Goal: Task Accomplishment & Management: Use online tool/utility

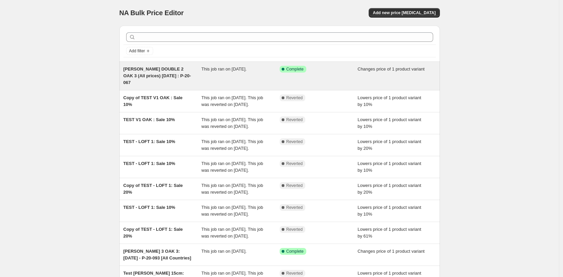
click at [177, 77] on span "[PERSON_NAME] DOUBLE 2 OAK 3 (All prices) [DATE] : P-20-067" at bounding box center [158, 75] width 68 height 19
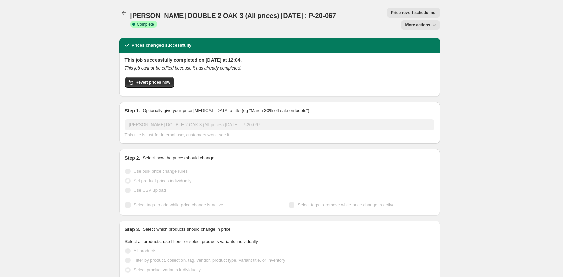
click at [418, 22] on span "More actions" at bounding box center [417, 24] width 25 height 5
click at [419, 24] on span "Copy to new job" at bounding box center [422, 26] width 31 height 5
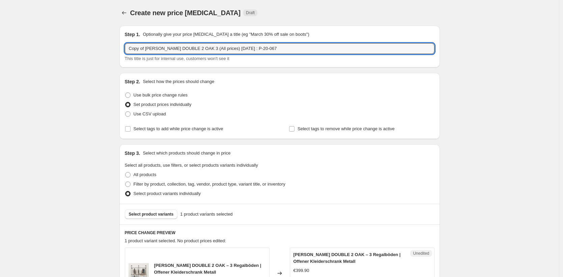
drag, startPoint x: 192, startPoint y: 49, endPoint x: 101, endPoint y: 44, distance: 92.0
drag, startPoint x: 224, startPoint y: 48, endPoint x: 204, endPoint y: 49, distance: 20.6
click at [204, 49] on input "LIV OAK TOP (All prices) 23.09.25 : P-20-067" at bounding box center [280, 48] width 310 height 11
paste input "P-02-030"
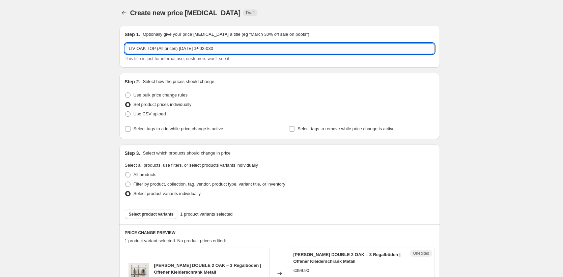
click at [204, 49] on input "LIV OAK TOP (All prices) 23.09.25 :P-02-030" at bounding box center [280, 48] width 310 height 11
click at [186, 50] on input "LIV OAK TOP (All prices) 23.09.25 : P-02-030" at bounding box center [280, 48] width 310 height 11
type input "LIV OAK TOP (All prices) 24.09.25 : P-02-030"
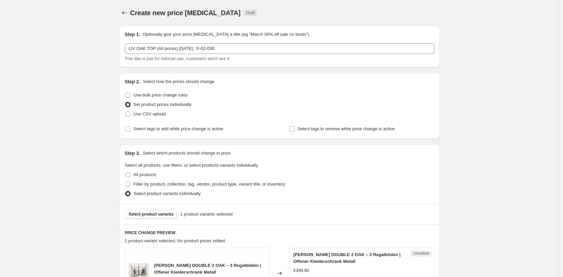
click at [162, 211] on button "Select product variants" at bounding box center [151, 214] width 53 height 9
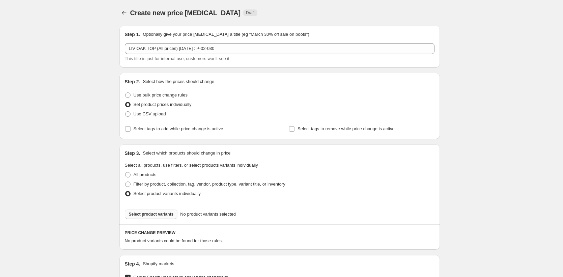
click at [142, 212] on span "Select product variants" at bounding box center [151, 214] width 45 height 5
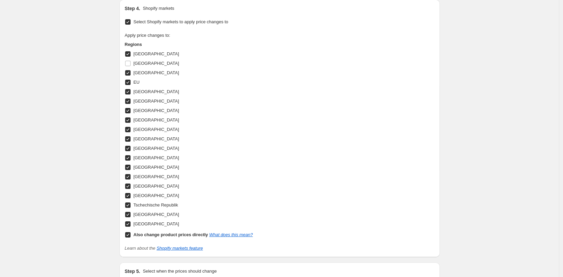
scroll to position [289, 0]
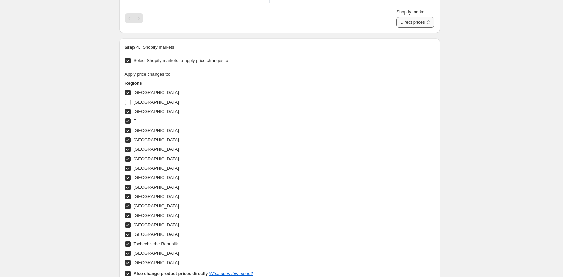
click at [421, 28] on select "Direct prices Belgien Dänemark EU Finnland Frankreich Griechenland Italien Nied…" at bounding box center [416, 22] width 38 height 11
select select "35946234122"
click at [405, 28] on select "Direct prices Belgien Dänemark EU Finnland Frankreich Griechenland Italien Nied…" at bounding box center [416, 22] width 38 height 11
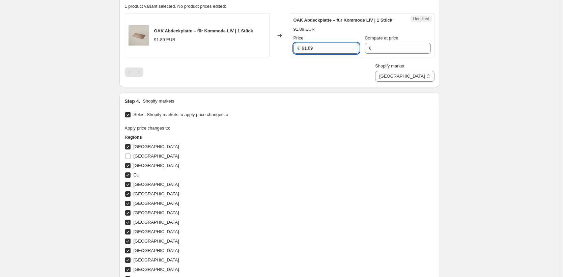
click at [322, 54] on input "91.89" at bounding box center [330, 48] width 57 height 11
click at [313, 54] on input "94.90" at bounding box center [330, 48] width 57 height 11
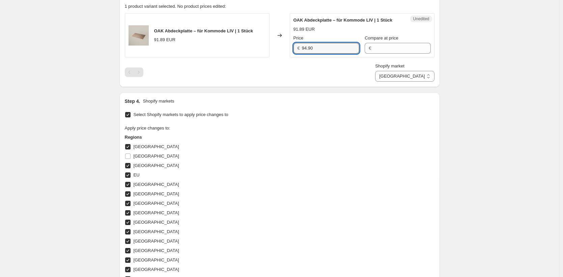
type input "94.90"
click at [496, 102] on div "Create new price change job. This page is ready Create new price change job Dra…" at bounding box center [279, 109] width 559 height 689
click at [430, 82] on select "Direct prices Belgien Dänemark EU Finnland Frankreich Griechenland Italien Nied…" at bounding box center [404, 76] width 59 height 11
select select "35913892106"
click at [405, 82] on select "Direct prices Belgien Dänemark EU Finnland Frankreich Griechenland Italien Nied…" at bounding box center [404, 76] width 59 height 11
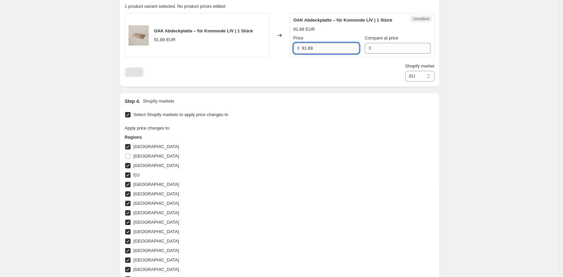
click at [335, 54] on input "91.89" at bounding box center [330, 48] width 57 height 11
paste input "4.90"
type input "94.90"
click at [414, 80] on select "Direct prices Belgien Dänemark EU Finnland Frankreich Griechenland Italien Nied…" at bounding box center [419, 76] width 29 height 11
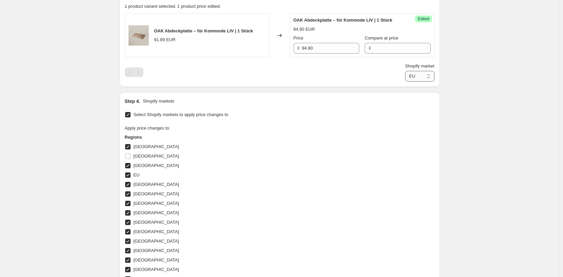
select select "49257644298"
click at [405, 82] on select "Direct prices Belgien Dänemark EU Finnland Frankreich Griechenland Italien Nied…" at bounding box center [419, 76] width 29 height 11
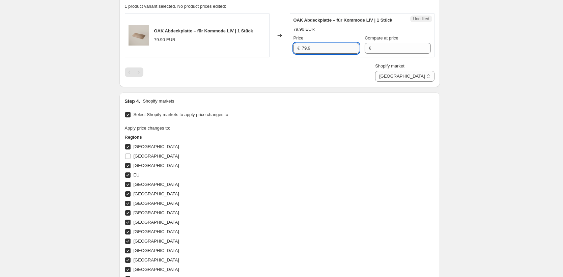
click at [333, 52] on input "79.9" at bounding box center [330, 48] width 57 height 11
click at [333, 53] on input "79.9" at bounding box center [330, 48] width 57 height 11
paste input "94.90"
type input "94.90"
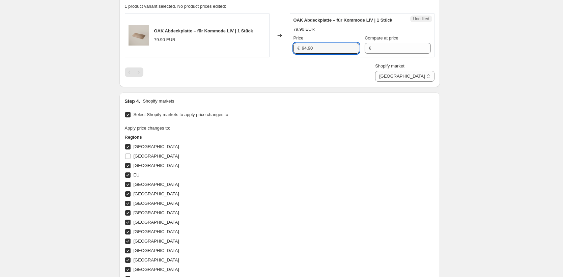
click at [471, 84] on div "Create new price change job. This page is ready Create new price change job Dra…" at bounding box center [279, 109] width 559 height 689
click at [429, 82] on select "Direct prices Belgien Dänemark EU Finnland Frankreich Griechenland Italien Nied…" at bounding box center [404, 76] width 59 height 11
select select "35946004746"
click at [401, 82] on select "Direct prices Belgien Dänemark EU Finnland Frankreich Griechenland Italien Nied…" at bounding box center [404, 76] width 59 height 11
click at [328, 54] on input "91.89" at bounding box center [330, 48] width 57 height 11
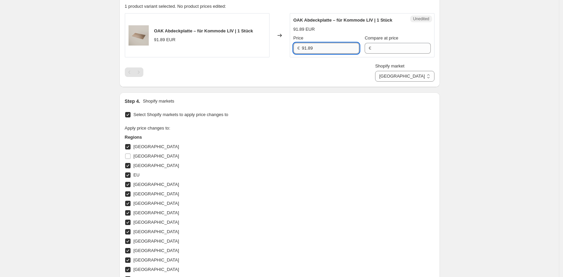
click at [328, 54] on input "91.89" at bounding box center [330, 48] width 57 height 11
paste input "4.90"
type input "94.90"
click at [465, 89] on div "Create new price change job. This page is ready Create new price change job Dra…" at bounding box center [279, 109] width 559 height 689
click at [428, 82] on select "Direct prices Belgien Dänemark EU Finnland Frankreich Griechenland Italien Nied…" at bounding box center [404, 76] width 59 height 11
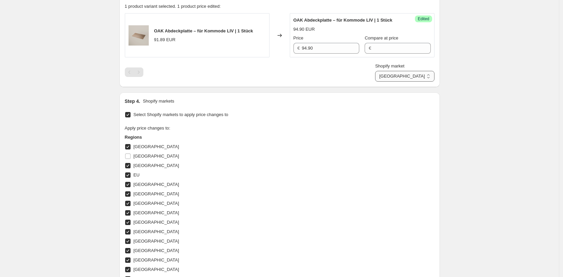
select select "49252335882"
click at [395, 82] on select "Direct prices Belgien Dänemark EU Finnland Frankreich Griechenland Italien Nied…" at bounding box center [404, 76] width 59 height 11
click at [339, 53] on input "79.9" at bounding box center [330, 48] width 57 height 11
paste input "94.90"
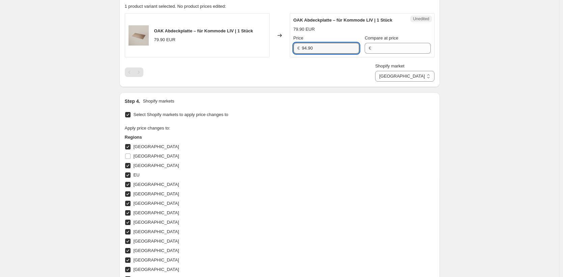
type input "94.90"
click at [474, 73] on div "Create new price change job. This page is ready Create new price change job Dra…" at bounding box center [279, 109] width 559 height 689
click at [414, 82] on select "Direct prices Belgien Dänemark EU Finnland Frankreich Griechenland Italien Nied…" at bounding box center [404, 76] width 59 height 11
select select "35945971978"
click at [405, 82] on select "Direct prices Belgien Dänemark EU Finnland Frankreich Griechenland Italien Nied…" at bounding box center [404, 76] width 59 height 11
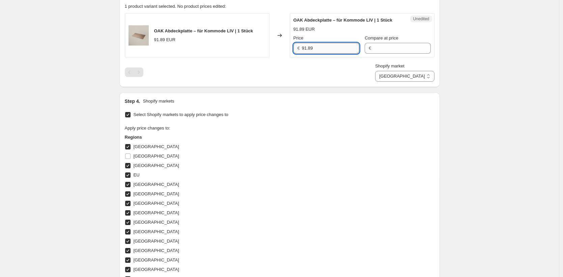
click at [326, 54] on input "91.89" at bounding box center [330, 48] width 57 height 11
paste input "4.90"
type input "94.90"
click at [459, 77] on div "Create new price change job. This page is ready Create new price change job Dra…" at bounding box center [279, 109] width 559 height 689
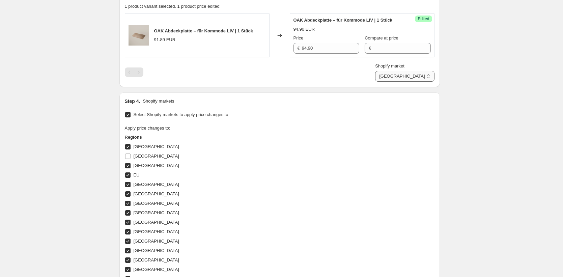
click at [418, 82] on select "Direct prices Belgien Dänemark EU Finnland Frankreich Griechenland Italien Nied…" at bounding box center [404, 76] width 59 height 11
select select "35946037514"
click at [398, 82] on select "Direct prices Belgien Dänemark EU Finnland Frankreich Griechenland Italien Nied…" at bounding box center [404, 76] width 59 height 11
click at [333, 54] on input "91.89" at bounding box center [330, 48] width 57 height 11
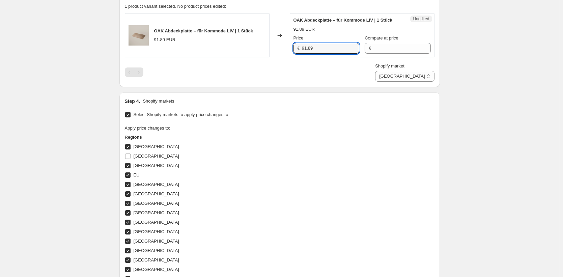
paste input "4.90"
type input "94.90"
drag, startPoint x: 493, startPoint y: 80, endPoint x: 428, endPoint y: 84, distance: 64.6
click at [493, 80] on div "Create new price change job. This page is ready Create new price change job Dra…" at bounding box center [279, 109] width 559 height 689
click at [424, 82] on select "Direct prices Belgien Dänemark EU Finnland Frankreich Griechenland Italien Nied…" at bounding box center [404, 76] width 59 height 11
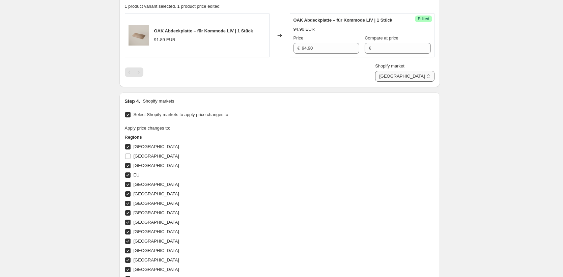
select select "49257349386"
click at [405, 82] on select "Direct prices Belgien Dänemark EU Finnland Frankreich Griechenland Italien Nied…" at bounding box center [404, 76] width 59 height 11
click at [335, 54] on input "79.9" at bounding box center [330, 48] width 57 height 11
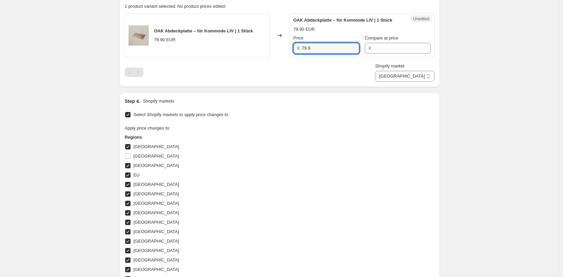
paste input "94.90"
type input "94.90"
click at [444, 82] on div "Create new price change job. This page is ready Create new price change job Dra…" at bounding box center [279, 109] width 337 height 689
click at [427, 80] on select "Direct prices Belgien Dänemark EU Finnland Frankreich Griechenland Italien Nied…" at bounding box center [404, 76] width 59 height 11
select select "35946266890"
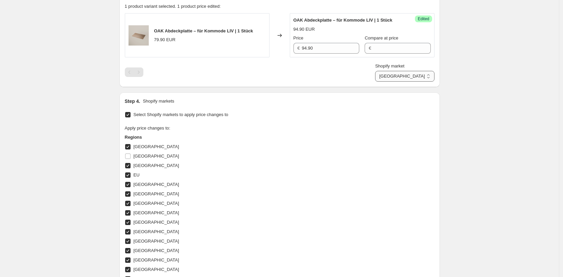
click at [405, 82] on select "Direct prices Belgien Dänemark EU Finnland Frankreich Griechenland Italien Nied…" at bounding box center [404, 76] width 59 height 11
click at [317, 51] on input "91.89" at bounding box center [330, 48] width 57 height 11
click at [318, 53] on input "91.89" at bounding box center [330, 48] width 57 height 11
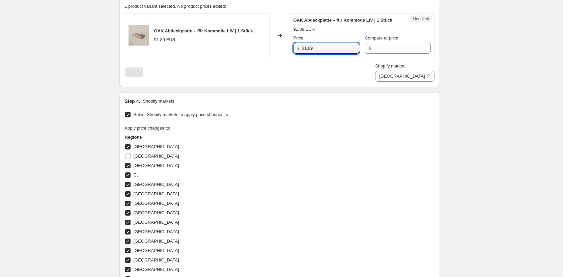
paste input "4.90"
type input "94.90"
click at [478, 79] on div "Create new price change job. This page is ready Create new price change job Dra…" at bounding box center [279, 109] width 559 height 689
click at [434, 82] on select "Direct prices Belgien Dänemark EU Finnland Frankreich Griechenland Italien Nied…" at bounding box center [404, 76] width 59 height 11
select select "35913924874"
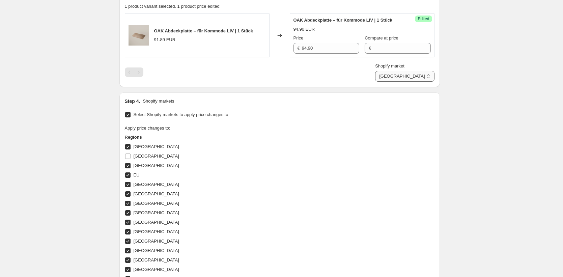
click at [401, 82] on select "Direct prices Belgien Dänemark EU Finnland Frankreich Griechenland Italien Nied…" at bounding box center [404, 76] width 59 height 11
click at [326, 54] on input "87.89" at bounding box center [330, 48] width 57 height 11
paste input "94.90"
type input "94.90"
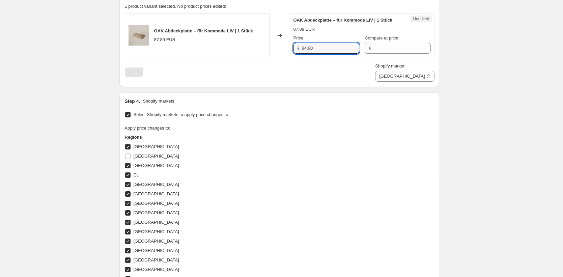
click at [491, 98] on div "Create new price change job. This page is ready Create new price change job Dra…" at bounding box center [279, 109] width 559 height 689
click at [428, 82] on select "Direct prices Belgien Dänemark EU Finnland Frankreich Griechenland Italien Nied…" at bounding box center [404, 76] width 59 height 11
select select "43257594122"
click at [402, 82] on select "Direct prices Belgien Dänemark EU Finnland Frankreich Griechenland Italien Nied…" at bounding box center [404, 76] width 59 height 11
click at [318, 54] on input "605.4450730925006" at bounding box center [331, 48] width 56 height 11
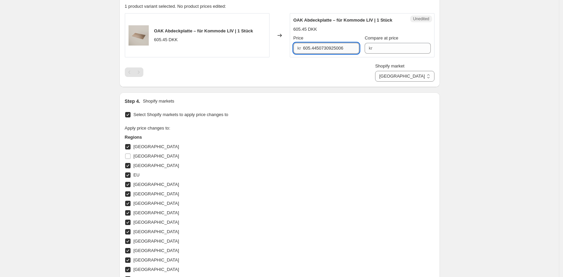
click at [318, 54] on input "605.4450730925006" at bounding box center [331, 48] width 56 height 11
type input "749"
click at [454, 85] on div "Create new price change job. This page is ready Create new price change job Dra…" at bounding box center [279, 109] width 559 height 689
click at [421, 82] on select "Direct prices Belgien Dänemark EU Finnland Frankreich Griechenland Italien Nied…" at bounding box center [404, 76] width 59 height 11
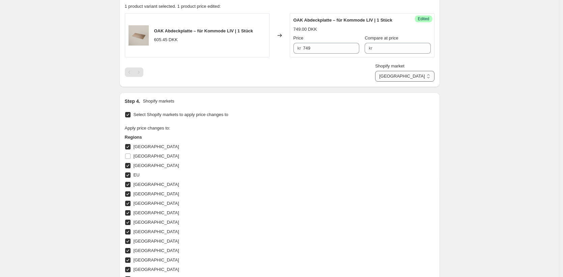
select select "49252303114"
click at [402, 82] on select "Direct prices Belgien Dänemark EU Finnland Frankreich Griechenland Italien Nied…" at bounding box center [404, 76] width 59 height 11
click at [314, 54] on input "947.1988057926433" at bounding box center [331, 48] width 56 height 11
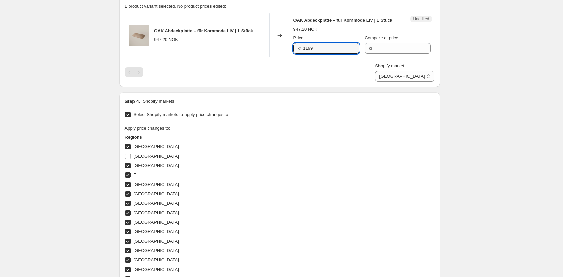
type input "1199"
click at [478, 87] on div "Create new price change job. This page is ready Create new price change job Dra…" at bounding box center [279, 109] width 559 height 689
click at [417, 82] on select "Direct prices Belgien Dänemark EU Finnland Frankreich Griechenland Italien Nied…" at bounding box center [404, 76] width 59 height 11
select select "44439634186"
click at [405, 82] on select "Direct prices Belgien Dänemark EU Finnland Frankreich Griechenland Italien Nied…" at bounding box center [404, 76] width 59 height 11
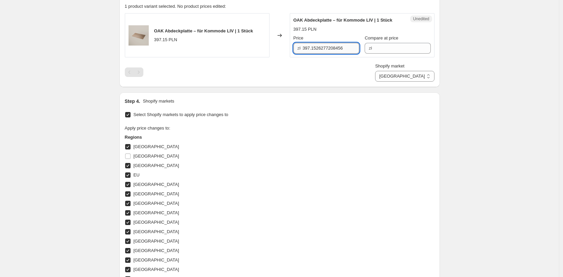
click at [325, 54] on input "397.1526277208456" at bounding box center [331, 48] width 57 height 11
type input "419.90"
click at [471, 98] on div "Create new price change job. This page is ready Create new price change job Dra…" at bounding box center [279, 109] width 559 height 689
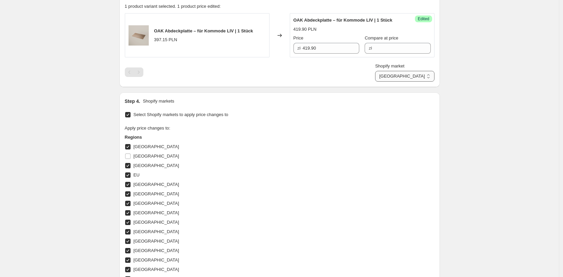
click at [426, 77] on div "Shopify market Direct prices Belgien Dänemark EU Finnland Frankreich Griechenla…" at bounding box center [404, 72] width 59 height 19
click at [426, 82] on select "Direct prices Belgien Dänemark EU Finnland Frankreich Griechenland Italien Nied…" at bounding box center [404, 76] width 59 height 11
select select "49257611530"
click at [402, 82] on select "Direct prices Belgien Dänemark EU Finnland Frankreich Griechenland Italien Nied…" at bounding box center [404, 76] width 59 height 11
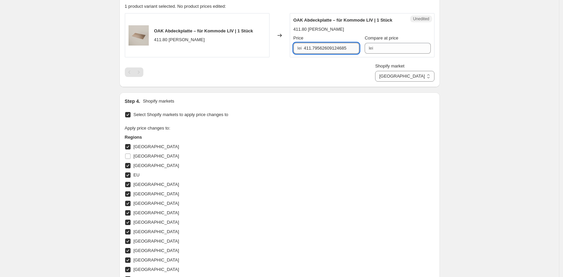
click at [311, 51] on input "411.79562609124685" at bounding box center [331, 48] width 55 height 11
type input "469"
click at [499, 79] on div "Create new price change job. This page is ready Create new price change job Dra…" at bounding box center [279, 109] width 559 height 689
click at [430, 76] on select "Direct prices Belgien Dänemark EU Finnland Frankreich Griechenland Italien Nied…" at bounding box center [404, 76] width 59 height 11
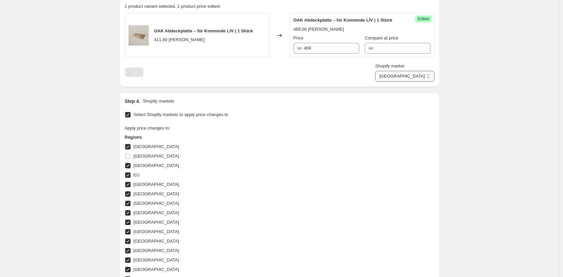
select select "49255907594"
click at [401, 82] on select "Direct prices Belgien Dänemark EU Finnland Frankreich Griechenland Italien Nied…" at bounding box center [404, 76] width 59 height 11
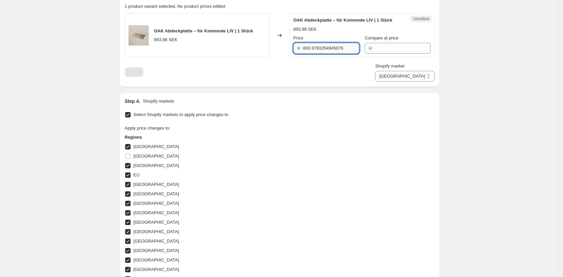
click at [321, 54] on input "893.9791054945076" at bounding box center [331, 48] width 56 height 11
type input "1149"
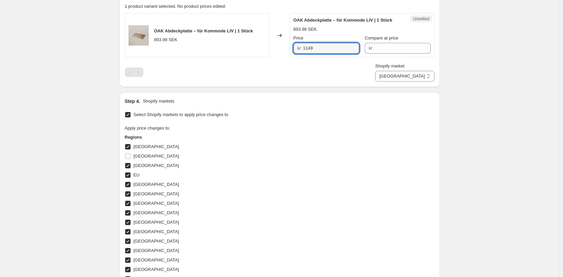
drag, startPoint x: 543, startPoint y: 147, endPoint x: 454, endPoint y: 98, distance: 101.5
click at [543, 147] on div "Create new price change job. This page is ready Create new price change job Dra…" at bounding box center [279, 109] width 559 height 689
click at [428, 82] on select "Direct prices Belgien Dänemark EU Finnland Frankreich Griechenland Italien Nied…" at bounding box center [404, 76] width 59 height 11
select select "520224822"
click at [405, 82] on select "Direct prices Belgien Dänemark EU Finnland Frankreich Griechenland Italien Nied…" at bounding box center [404, 76] width 59 height 11
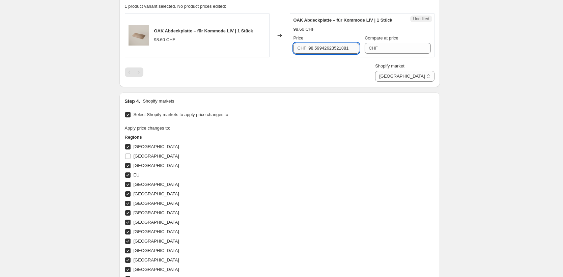
click at [315, 45] on input "98.59942623521881" at bounding box center [334, 48] width 51 height 11
type input "89.90"
click at [422, 77] on select "Direct prices Belgien Dänemark EU Finnland Frankreich Griechenland Italien Nied…" at bounding box center [404, 76] width 59 height 11
select select "35913990410"
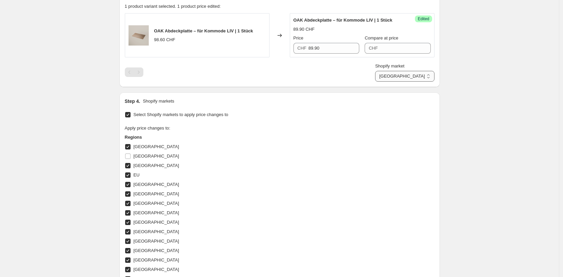
click at [376, 82] on select "Direct prices Belgien Dänemark EU Finnland Frankreich Griechenland Italien Nied…" at bounding box center [404, 76] width 59 height 11
click at [325, 54] on input "92.13709585097985" at bounding box center [330, 48] width 57 height 11
paste input "89.90"
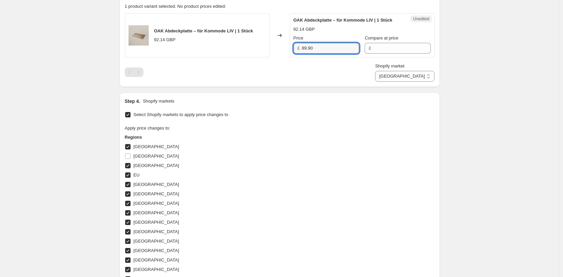
type input "89.90"
drag, startPoint x: 513, startPoint y: 84, endPoint x: 437, endPoint y: 84, distance: 76.6
click at [513, 84] on div "Create new price change job. This page is ready Create new price change job Dra…" at bounding box center [279, 109] width 559 height 689
click at [422, 82] on select "Direct prices Belgien Dänemark EU Finnland Frankreich Griechenland Italien Nied…" at bounding box center [404, 76] width 59 height 11
select select "49252368650"
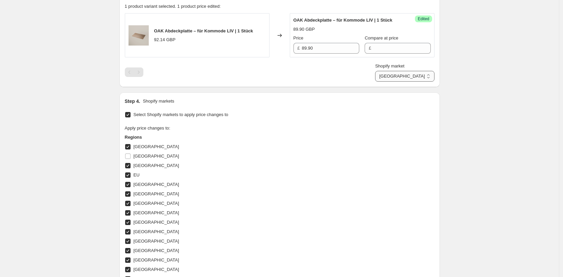
click at [375, 82] on select "Direct prices Belgien Dänemark EU Finnland Frankreich Griechenland Italien Nied…" at bounding box center [404, 76] width 59 height 11
click at [333, 48] on input "1964.6064143910999" at bounding box center [332, 48] width 55 height 11
type input "2419"
click at [540, 113] on div "Create new price change job. This page is ready Create new price change job Dra…" at bounding box center [279, 109] width 559 height 689
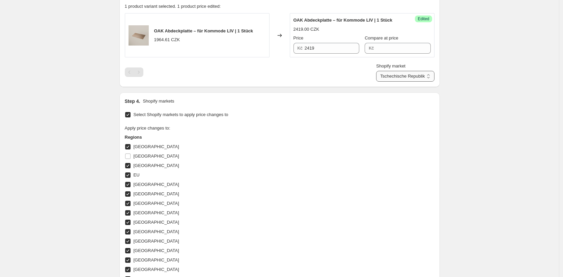
click at [410, 76] on select "Direct prices Belgien Dänemark EU Finnland Frankreich Griechenland Italien Nied…" at bounding box center [405, 76] width 58 height 11
select select "35913924874"
click at [401, 82] on select "Direct prices Belgien Dänemark EU Finnland Frankreich Griechenland Italien Nied…" at bounding box center [405, 76] width 58 height 11
click at [485, 132] on div "Create new price change job. This page is ready Create new price change job Dra…" at bounding box center [279, 109] width 559 height 689
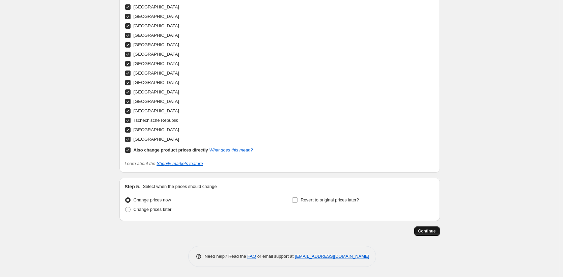
click at [436, 231] on span "Continue" at bounding box center [428, 231] width 18 height 5
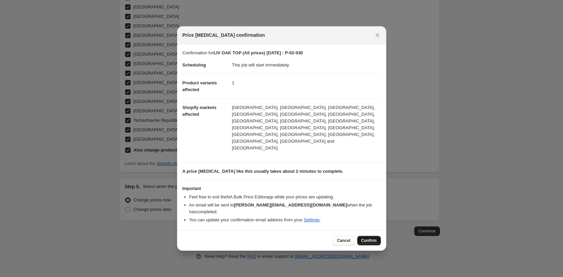
click at [362, 238] on span "Confirm" at bounding box center [370, 240] width 16 height 5
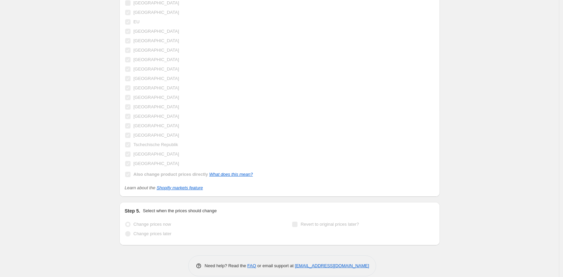
scroll to position [436, 0]
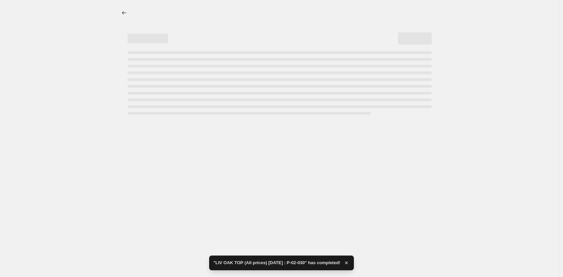
select select "35913924874"
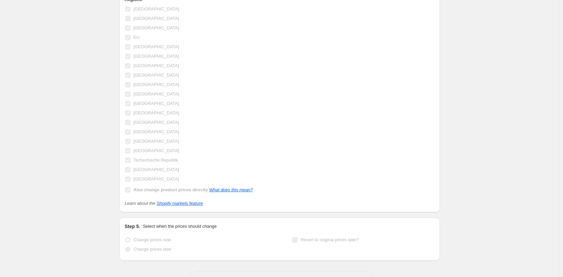
scroll to position [0, 0]
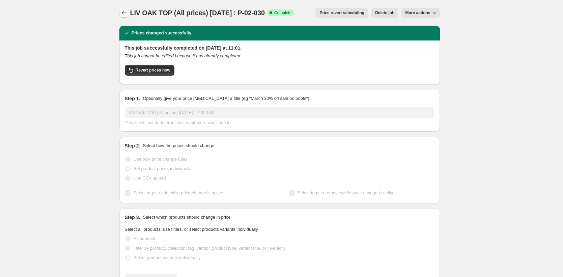
click at [126, 13] on icon "Price change jobs" at bounding box center [124, 12] width 7 height 7
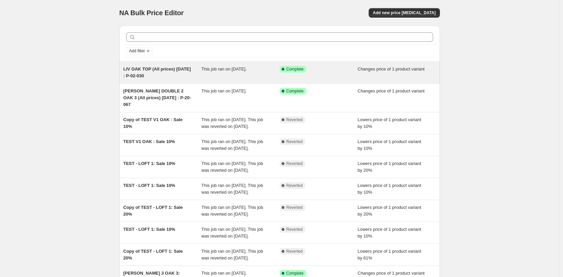
click at [219, 74] on div "This job ran on 24. September 2025." at bounding box center [241, 73] width 78 height 14
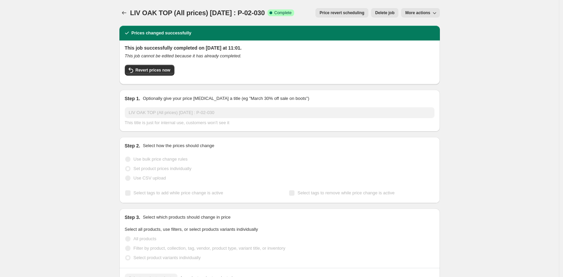
click at [423, 14] on span "More actions" at bounding box center [417, 12] width 25 height 5
click at [423, 25] on span "Copy to new job" at bounding box center [422, 26] width 31 height 5
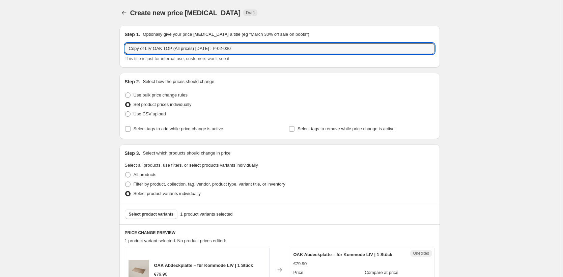
drag, startPoint x: 155, startPoint y: 49, endPoint x: 90, endPoint y: 41, distance: 65.9
click at [255, 50] on input "MALM OAK TOP (All prices) 24.09.25 : P-02-030" at bounding box center [280, 48] width 310 height 11
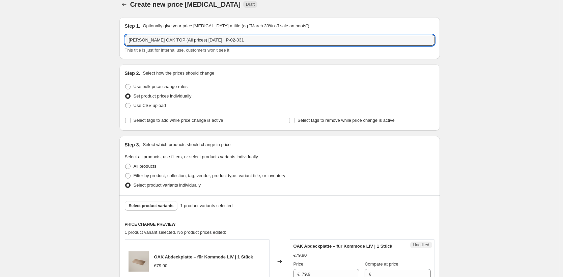
scroll to position [16, 0]
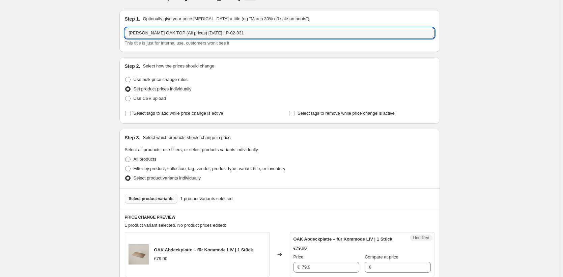
type input "MALM OAK TOP (All prices) 24.09.25 : P-02-031"
click at [168, 197] on span "Select product variants" at bounding box center [151, 198] width 45 height 5
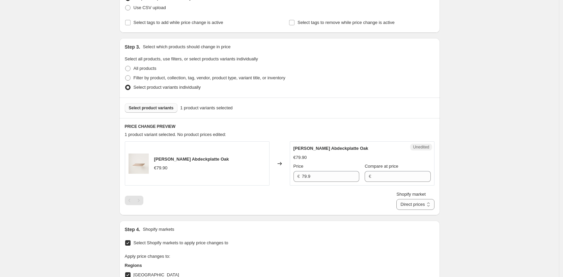
scroll to position [187, 0]
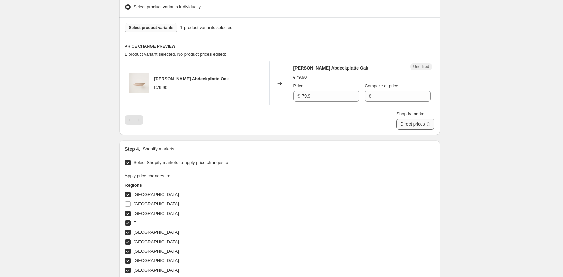
click at [412, 125] on select "Direct prices Belgien Dänemark EU Finnland Frankreich Griechenland Italien Nied…" at bounding box center [416, 124] width 38 height 11
select select "35946234122"
click at [405, 130] on select "Direct prices Belgien Dänemark EU Finnland Frankreich Griechenland Italien Nied…" at bounding box center [416, 124] width 38 height 11
click at [322, 98] on input "91.89" at bounding box center [330, 96] width 57 height 11
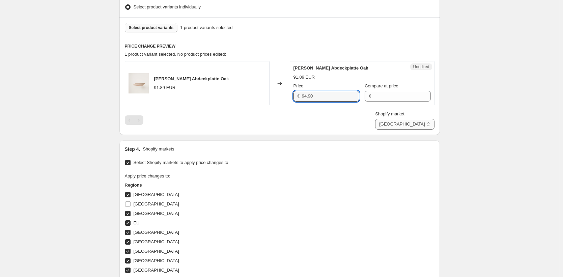
type input "94.90"
click at [434, 123] on select "Direct prices Belgien Dänemark EU Finnland Frankreich Griechenland Italien Nied…" at bounding box center [404, 124] width 59 height 11
click at [402, 130] on select "Direct prices Belgien Dänemark EU Finnland Frankreich Griechenland Italien Nied…" at bounding box center [404, 124] width 59 height 11
click at [421, 123] on select "Direct prices Belgien Dänemark EU Finnland Frankreich Griechenland Italien Nied…" at bounding box center [404, 124] width 59 height 11
select select "35913892106"
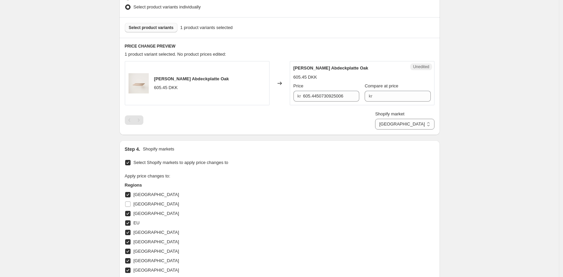
click at [405, 130] on select "Direct prices Belgien Dänemark EU Finnland Frankreich Griechenland Italien Nied…" at bounding box center [404, 124] width 59 height 11
click at [343, 99] on input "91.89" at bounding box center [330, 96] width 57 height 11
paste input "4.90"
type input "94.90"
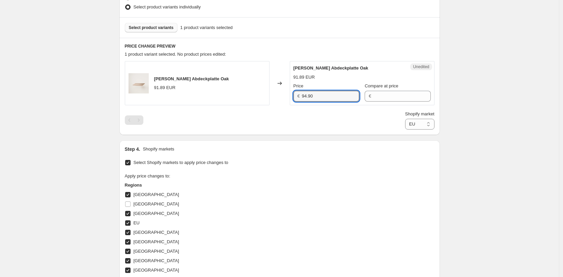
click at [475, 148] on div "Create new price change job. This page is ready Create new price change job Dra…" at bounding box center [279, 157] width 559 height 689
click at [421, 121] on select "Direct prices Belgien Dänemark EU Finnland Frankreich Griechenland Italien Nied…" at bounding box center [419, 124] width 29 height 11
select select "49257644298"
click at [405, 130] on select "Direct prices Belgien Dänemark EU Finnland Frankreich Griechenland Italien Nied…" at bounding box center [419, 124] width 29 height 11
click at [329, 97] on input "79.9" at bounding box center [330, 96] width 57 height 11
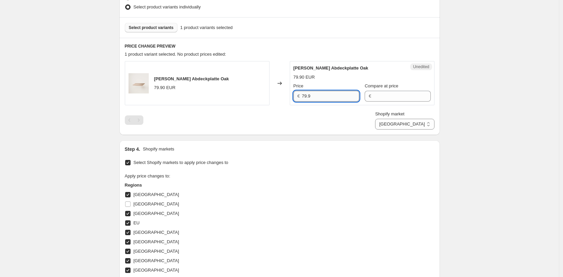
click at [329, 97] on input "79.9" at bounding box center [330, 96] width 57 height 11
paste input "94.90"
type input "94.90"
click at [489, 116] on div "Create new price change job. This page is ready Create new price change job Dra…" at bounding box center [279, 157] width 559 height 689
click at [420, 123] on select "Direct prices Belgien Dänemark EU Finnland Frankreich Griechenland Italien Nied…" at bounding box center [404, 124] width 59 height 11
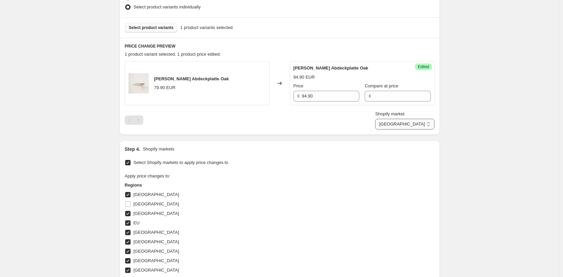
select select "35946004746"
click at [401, 130] on select "Direct prices Belgien Dänemark EU Finnland Frankreich Griechenland Italien Nied…" at bounding box center [404, 124] width 59 height 11
click at [352, 95] on input "91.89" at bounding box center [330, 96] width 57 height 11
paste input "4.90"
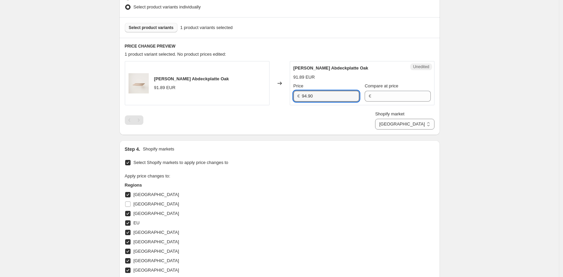
type input "94.90"
click at [487, 104] on div "Create new price change job. This page is ready Create new price change job Dra…" at bounding box center [279, 157] width 559 height 689
click at [419, 129] on select "Direct prices Belgien Dänemark EU Finnland Frankreich Griechenland Italien Nied…" at bounding box center [404, 124] width 59 height 11
select select "49252335882"
click at [395, 130] on select "Direct prices Belgien Dänemark EU Finnland Frankreich Griechenland Italien Nied…" at bounding box center [404, 124] width 59 height 11
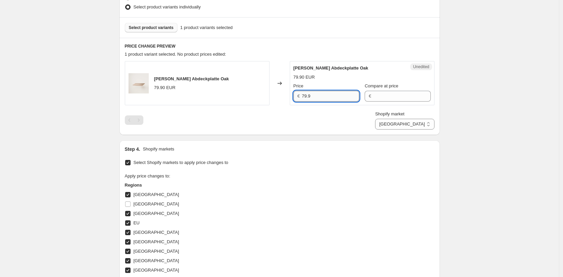
click at [338, 93] on input "79.9" at bounding box center [330, 96] width 57 height 11
paste input "94.90"
type input "94.90"
drag, startPoint x: 493, startPoint y: 112, endPoint x: 435, endPoint y: 124, distance: 59.2
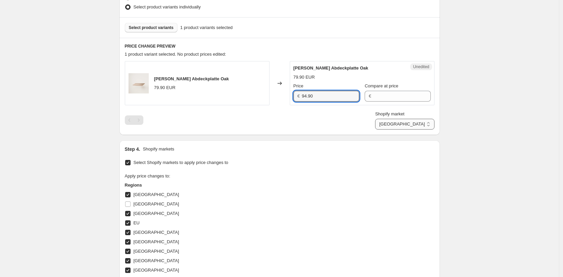
click at [493, 112] on div "Create new price change job. This page is ready Create new price change job Dra…" at bounding box center [279, 157] width 559 height 689
click at [422, 128] on select "Direct prices Belgien Dänemark EU Finnland Frankreich Griechenland Italien Nied…" at bounding box center [404, 124] width 59 height 11
select select "35945971978"
click at [405, 130] on select "Direct prices Belgien Dänemark EU Finnland Frankreich Griechenland Italien Nied…" at bounding box center [404, 124] width 59 height 11
click at [311, 97] on input "91.89" at bounding box center [330, 96] width 57 height 11
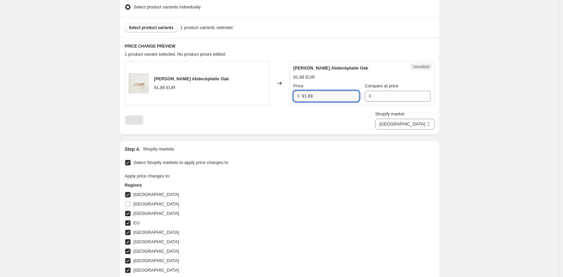
click at [311, 97] on input "91.89" at bounding box center [330, 96] width 57 height 11
paste input "4.90"
type input "94.90"
drag, startPoint x: 486, startPoint y: 114, endPoint x: 445, endPoint y: 115, distance: 41.9
click at [486, 114] on div "Create new price change job. This page is ready Create new price change job Dra…" at bounding box center [279, 157] width 559 height 689
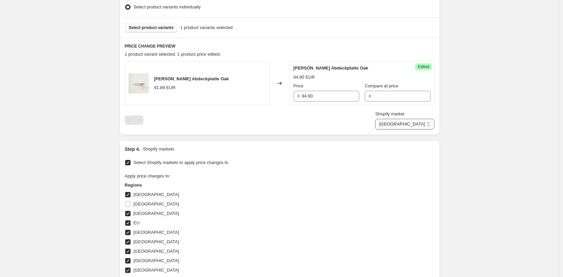
click at [420, 120] on select "Direct prices Belgien Dänemark EU Finnland Frankreich Griechenland Italien Nied…" at bounding box center [404, 124] width 59 height 11
select select "35946037514"
click at [398, 130] on select "Direct prices Belgien Dänemark EU Finnland Frankreich Griechenland Italien Nied…" at bounding box center [404, 124] width 59 height 11
click at [315, 92] on input "91.89" at bounding box center [330, 96] width 57 height 11
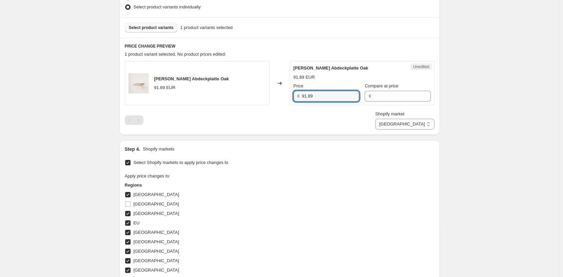
paste input "4.90"
type input "94.90"
click at [487, 112] on div "Create new price change job. This page is ready Create new price change job Dra…" at bounding box center [279, 157] width 559 height 689
click at [431, 124] on select "Direct prices Belgien Dänemark EU Finnland Frankreich Griechenland Italien Nied…" at bounding box center [404, 124] width 59 height 11
select select "49257349386"
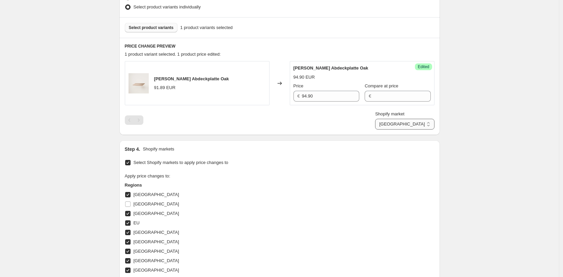
click at [405, 130] on select "Direct prices Belgien Dänemark EU Finnland Frankreich Griechenland Italien Nied…" at bounding box center [404, 124] width 59 height 11
click at [326, 94] on input "79.9" at bounding box center [330, 96] width 57 height 11
paste input "94.90"
type input "94.90"
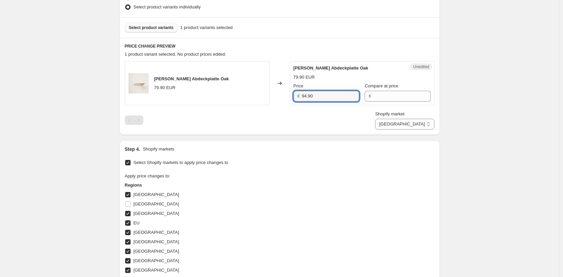
click at [454, 104] on div "Create new price change job. This page is ready Create new price change job Dra…" at bounding box center [279, 157] width 559 height 689
click at [410, 126] on select "Direct prices Belgien Dänemark EU Finnland Frankreich Griechenland Italien Nied…" at bounding box center [404, 124] width 59 height 11
select select "35946266890"
click at [405, 130] on select "Direct prices Belgien Dänemark EU Finnland Frankreich Griechenland Italien Nied…" at bounding box center [404, 124] width 59 height 11
click at [318, 95] on input "91.89" at bounding box center [330, 96] width 57 height 11
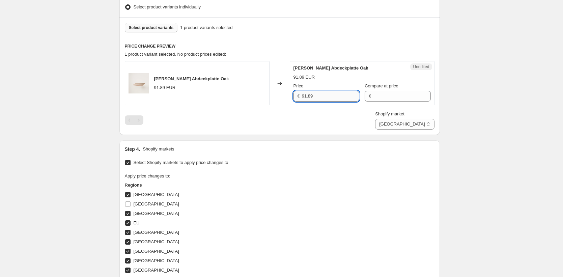
click at [318, 95] on input "91.89" at bounding box center [330, 96] width 57 height 11
paste input "4.90"
type input "94.90"
drag, startPoint x: 465, startPoint y: 120, endPoint x: 426, endPoint y: 122, distance: 39.2
click at [465, 120] on div "Create new price change job. This page is ready Create new price change job Dra…" at bounding box center [279, 157] width 559 height 689
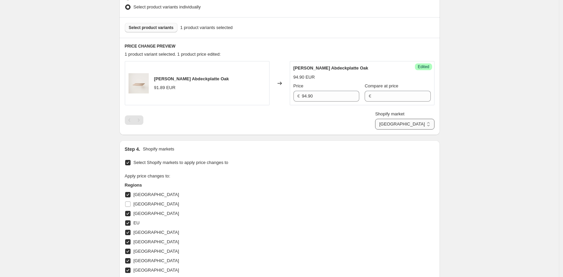
click at [422, 123] on select "Direct prices Belgien Dänemark EU Finnland Frankreich Griechenland Italien Nied…" at bounding box center [404, 124] width 59 height 11
select select "35913924874"
click at [401, 130] on select "Direct prices Belgien Dänemark EU Finnland Frankreich Griechenland Italien Nied…" at bounding box center [404, 124] width 59 height 11
click at [325, 94] on input "87.89" at bounding box center [330, 96] width 57 height 11
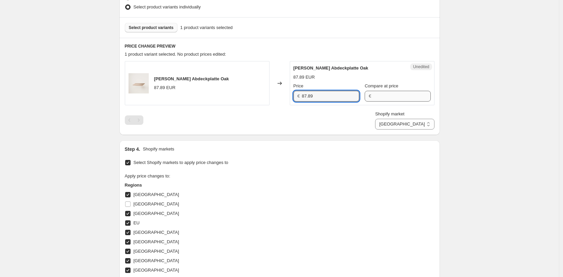
paste input "94.90"
type input "94.90"
click at [487, 104] on div "Create new price change job. This page is ready Create new price change job Dra…" at bounding box center [279, 157] width 559 height 689
click at [417, 127] on select "Direct prices Belgien Dänemark EU Finnland Frankreich Griechenland Italien Nied…" at bounding box center [404, 124] width 59 height 11
select select "43257594122"
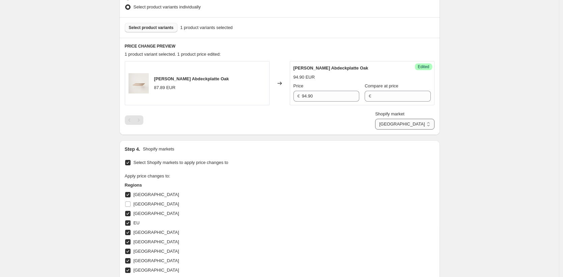
click at [402, 130] on select "Direct prices Belgien Dänemark EU Finnland Frankreich Griechenland Italien Nied…" at bounding box center [404, 124] width 59 height 11
click at [317, 96] on input "605.4450730925006" at bounding box center [331, 96] width 56 height 11
type input "749"
click at [461, 125] on div "Create new price change job. This page is ready Create new price change job Dra…" at bounding box center [279, 157] width 559 height 689
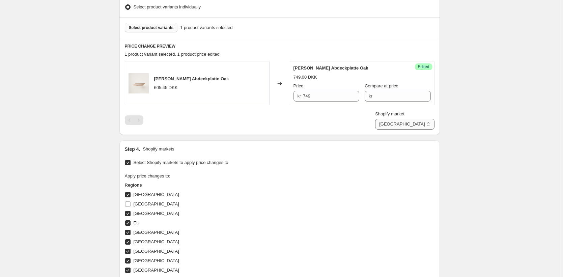
click at [407, 123] on select "Direct prices Belgien Dänemark EU Finnland Frankreich Griechenland Italien Nied…" at bounding box center [404, 124] width 59 height 11
select select "49252303114"
click at [402, 130] on select "Direct prices Belgien Dänemark EU Finnland Frankreich Griechenland Italien Nied…" at bounding box center [404, 124] width 59 height 11
click at [327, 99] on input "947.1988057926433" at bounding box center [331, 96] width 56 height 11
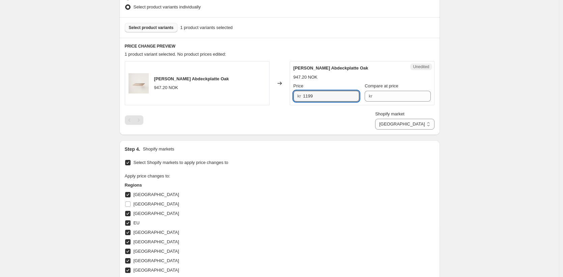
type input "1199"
drag, startPoint x: 466, startPoint y: 107, endPoint x: 453, endPoint y: 113, distance: 14.8
click at [466, 107] on div "Create new price change job. This page is ready Create new price change job Dra…" at bounding box center [279, 157] width 559 height 689
click at [419, 122] on select "Direct prices Belgien Dänemark EU Finnland Frankreich Griechenland Italien Nied…" at bounding box center [404, 124] width 59 height 11
select select "44439634186"
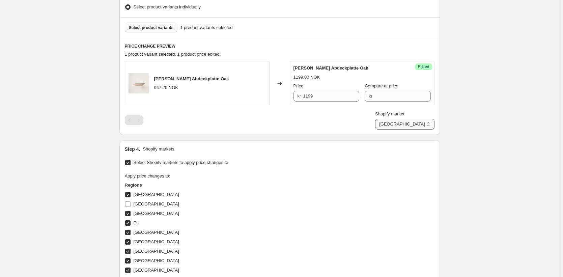
click at [405, 130] on select "Direct prices Belgien Dänemark EU Finnland Frankreich Griechenland Italien Nied…" at bounding box center [404, 124] width 59 height 11
click at [324, 100] on input "397.1526277208456" at bounding box center [331, 96] width 57 height 11
type input "419.90"
click at [460, 106] on div "Create new price change job. This page is ready Create new price change job Dra…" at bounding box center [279, 157] width 559 height 689
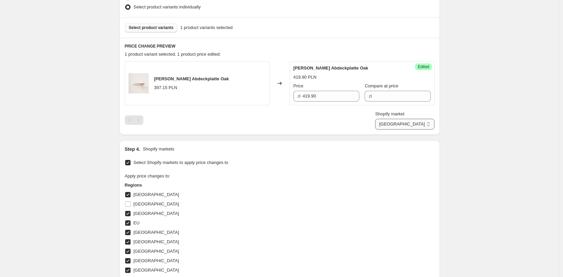
click at [425, 125] on select "Direct prices Belgien Dänemark EU Finnland Frankreich Griechenland Italien Nied…" at bounding box center [404, 124] width 59 height 11
select select "49257611530"
click at [402, 130] on select "Direct prices Belgien Dänemark EU Finnland Frankreich Griechenland Italien Nied…" at bounding box center [404, 124] width 59 height 11
click at [327, 95] on input "411.79562609124685" at bounding box center [331, 96] width 55 height 11
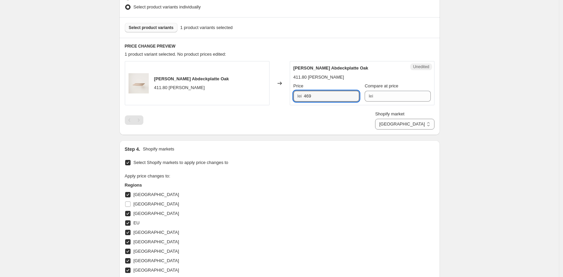
type input "469"
click at [479, 108] on div "Create new price change job. This page is ready Create new price change job Dra…" at bounding box center [279, 157] width 559 height 689
click at [426, 125] on select "Direct prices Belgien Dänemark EU Finnland Frankreich Griechenland Italien Nied…" at bounding box center [404, 124] width 59 height 11
select select "49255907594"
click at [401, 130] on select "Direct prices Belgien Dänemark EU Finnland Frankreich Griechenland Italien Nied…" at bounding box center [404, 124] width 59 height 11
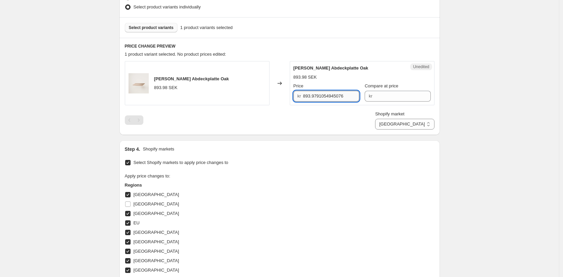
click at [321, 95] on input "893.9791054945076" at bounding box center [331, 96] width 56 height 11
type input "1149"
click at [484, 124] on div "Create new price change job. This page is ready Create new price change job Dra…" at bounding box center [279, 157] width 559 height 689
click at [426, 122] on select "Direct prices Belgien Dänemark EU Finnland Frankreich Griechenland Italien Nied…" at bounding box center [404, 124] width 59 height 11
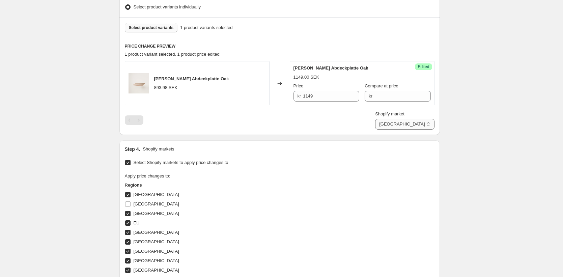
select select "520224822"
click at [405, 130] on select "Direct prices Belgien Dänemark EU Finnland Frankreich Griechenland Italien Nied…" at bounding box center [404, 124] width 59 height 11
click at [319, 94] on input "98.59942623521881" at bounding box center [334, 96] width 51 height 11
type input "89.90"
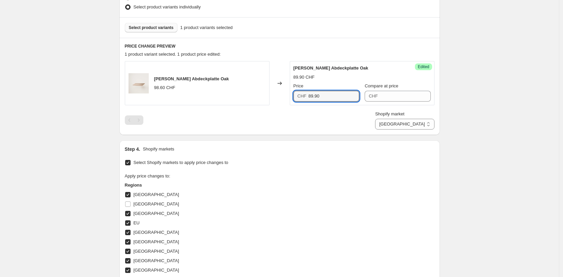
drag, startPoint x: 473, startPoint y: 111, endPoint x: 449, endPoint y: 125, distance: 28.6
click at [473, 111] on div "Create new price change job. This page is ready Create new price change job Dra…" at bounding box center [279, 157] width 559 height 689
click at [428, 129] on select "Direct prices Belgien Dänemark EU Finnland Frankreich Griechenland Italien Nied…" at bounding box center [404, 124] width 59 height 11
select select "35913990410"
click at [376, 130] on select "Direct prices Belgien Dänemark EU Finnland Frankreich Griechenland Italien Nied…" at bounding box center [404, 124] width 59 height 11
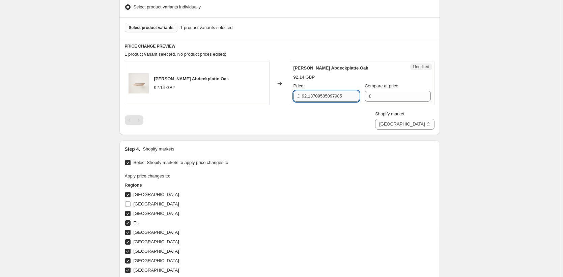
click at [326, 93] on input "92.13709585097985" at bounding box center [330, 96] width 57 height 11
paste input "89.90"
type input "89.90"
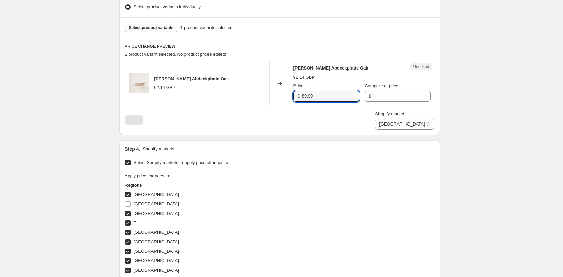
drag, startPoint x: 475, startPoint y: 101, endPoint x: 439, endPoint y: 117, distance: 39.1
click at [475, 101] on div "Create new price change job. This page is ready Create new price change job Dra…" at bounding box center [279, 157] width 559 height 689
click at [417, 129] on select "Direct prices Belgien Dänemark EU Finnland Frankreich Griechenland Italien Nied…" at bounding box center [404, 124] width 59 height 11
select select "49252368650"
click at [375, 130] on select "Direct prices Belgien Dänemark EU Finnland Frankreich Griechenland Italien Nied…" at bounding box center [404, 124] width 59 height 11
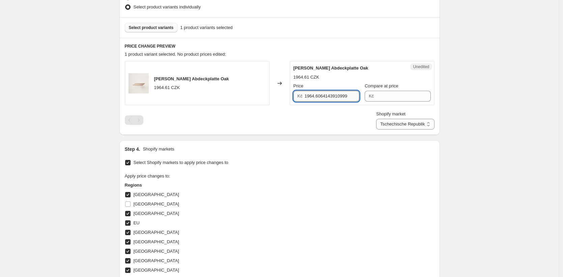
click at [315, 93] on input "1964.6064143910999" at bounding box center [332, 96] width 55 height 11
type input "2419"
click at [473, 125] on div "Create new price change job. This page is ready Create new price change job Dra…" at bounding box center [279, 157] width 559 height 689
click at [423, 123] on select "Direct prices Belgien Dänemark EU Finnland Frankreich Griechenland Italien Nied…" at bounding box center [405, 124] width 58 height 11
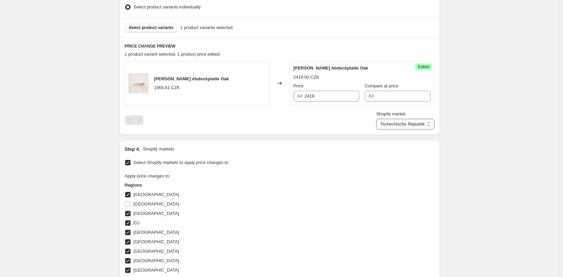
click at [376, 130] on select "Direct prices Belgien Dänemark EU Finnland Frankreich Griechenland Italien Nied…" at bounding box center [405, 124] width 58 height 11
click at [411, 128] on select "Direct prices Belgien Dänemark EU Finnland Frankreich Griechenland Italien Nied…" at bounding box center [404, 124] width 59 height 11
select select "35913924874"
click at [401, 130] on select "Direct prices Belgien Dänemark EU Finnland Frankreich Griechenland Italien Nied…" at bounding box center [404, 124] width 59 height 11
click at [486, 146] on div "Create new price change job. This page is ready Create new price change job Dra…" at bounding box center [279, 157] width 559 height 689
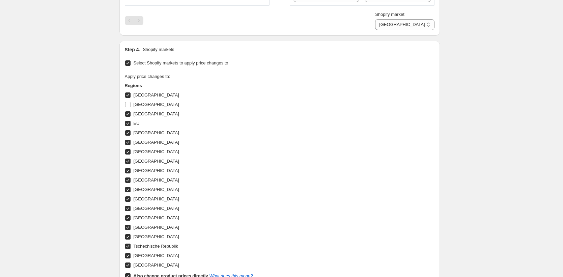
scroll to position [412, 0]
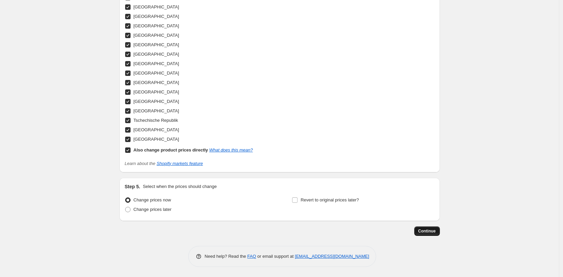
click at [430, 228] on button "Continue" at bounding box center [428, 230] width 26 height 9
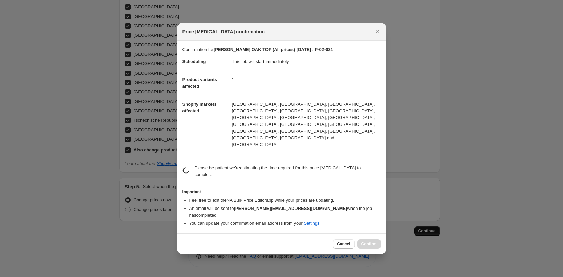
scroll to position [0, 0]
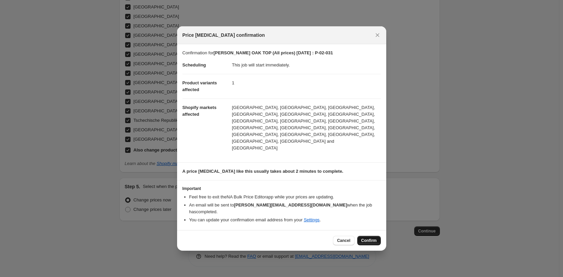
click at [370, 238] on span "Confirm" at bounding box center [370, 240] width 16 height 5
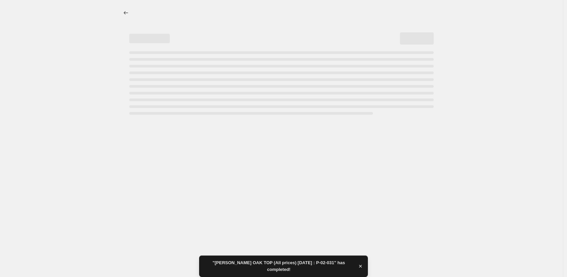
select select "35913924874"
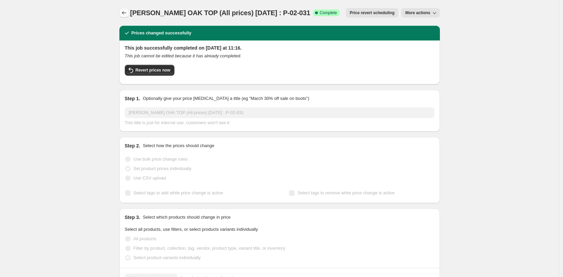
click at [125, 12] on icon "Price change jobs" at bounding box center [124, 12] width 7 height 7
